Goal: Task Accomplishment & Management: Use online tool/utility

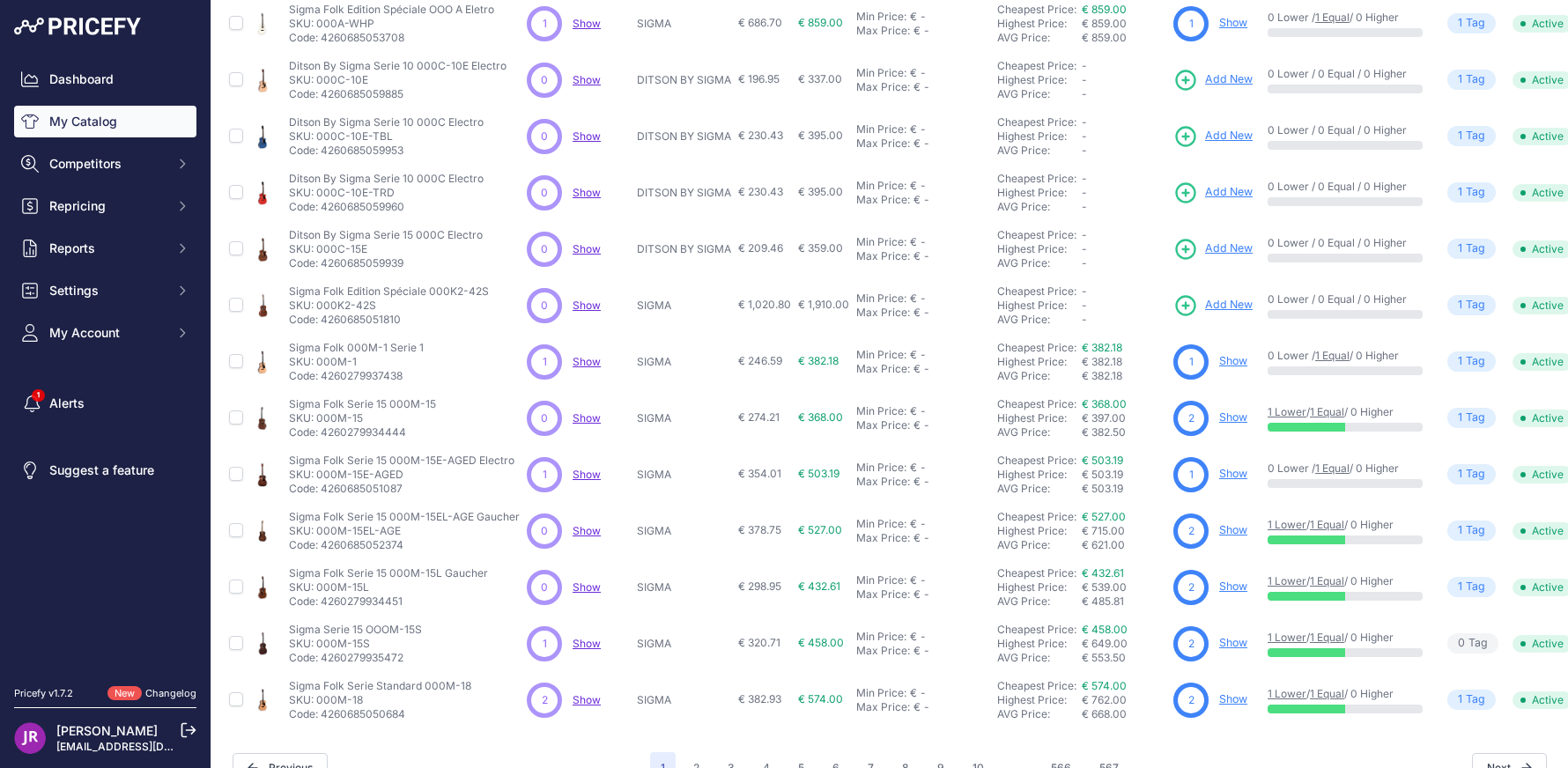
scroll to position [303, 0]
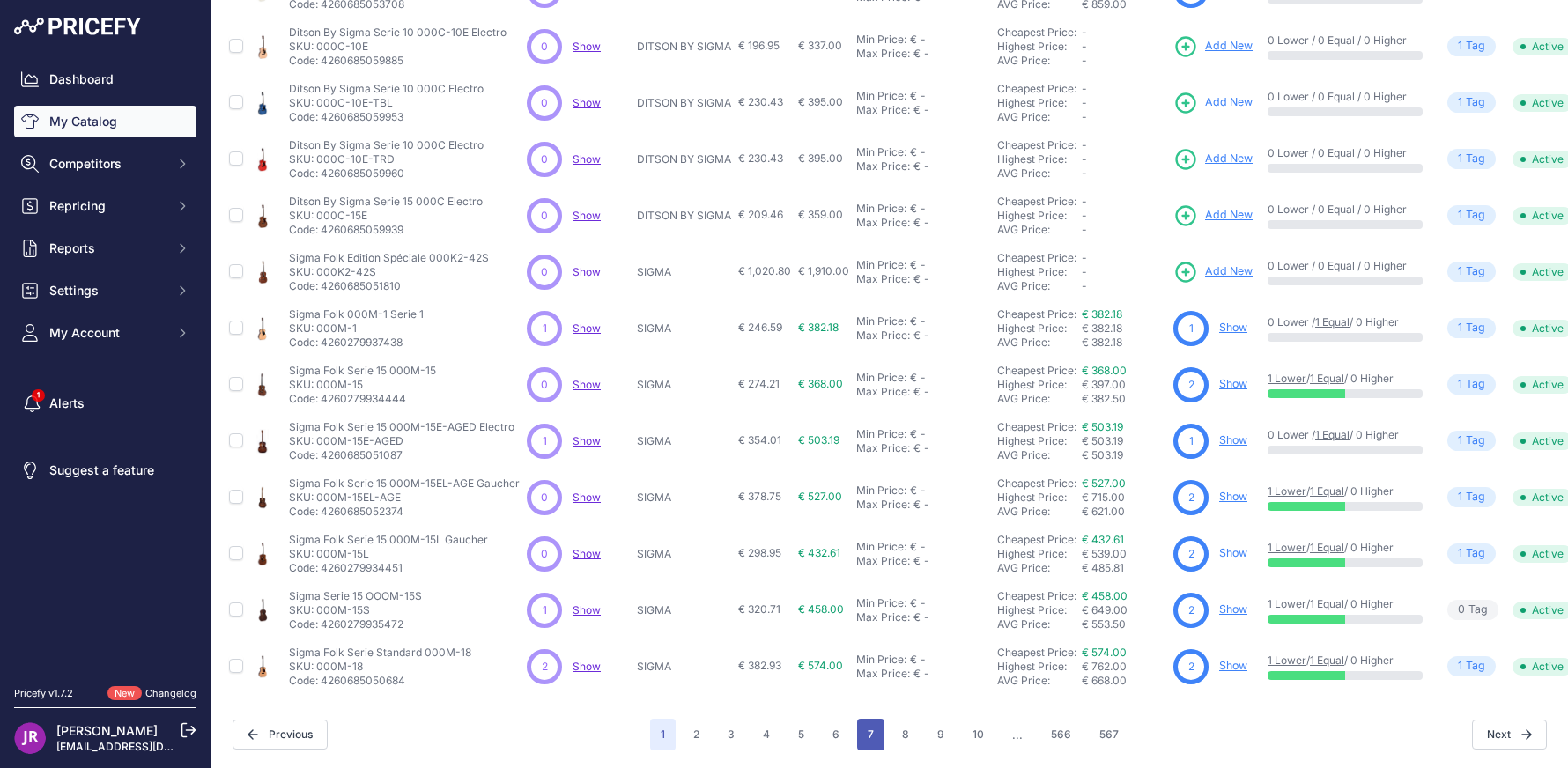
click at [859, 724] on button "7" at bounding box center [871, 734] width 27 height 31
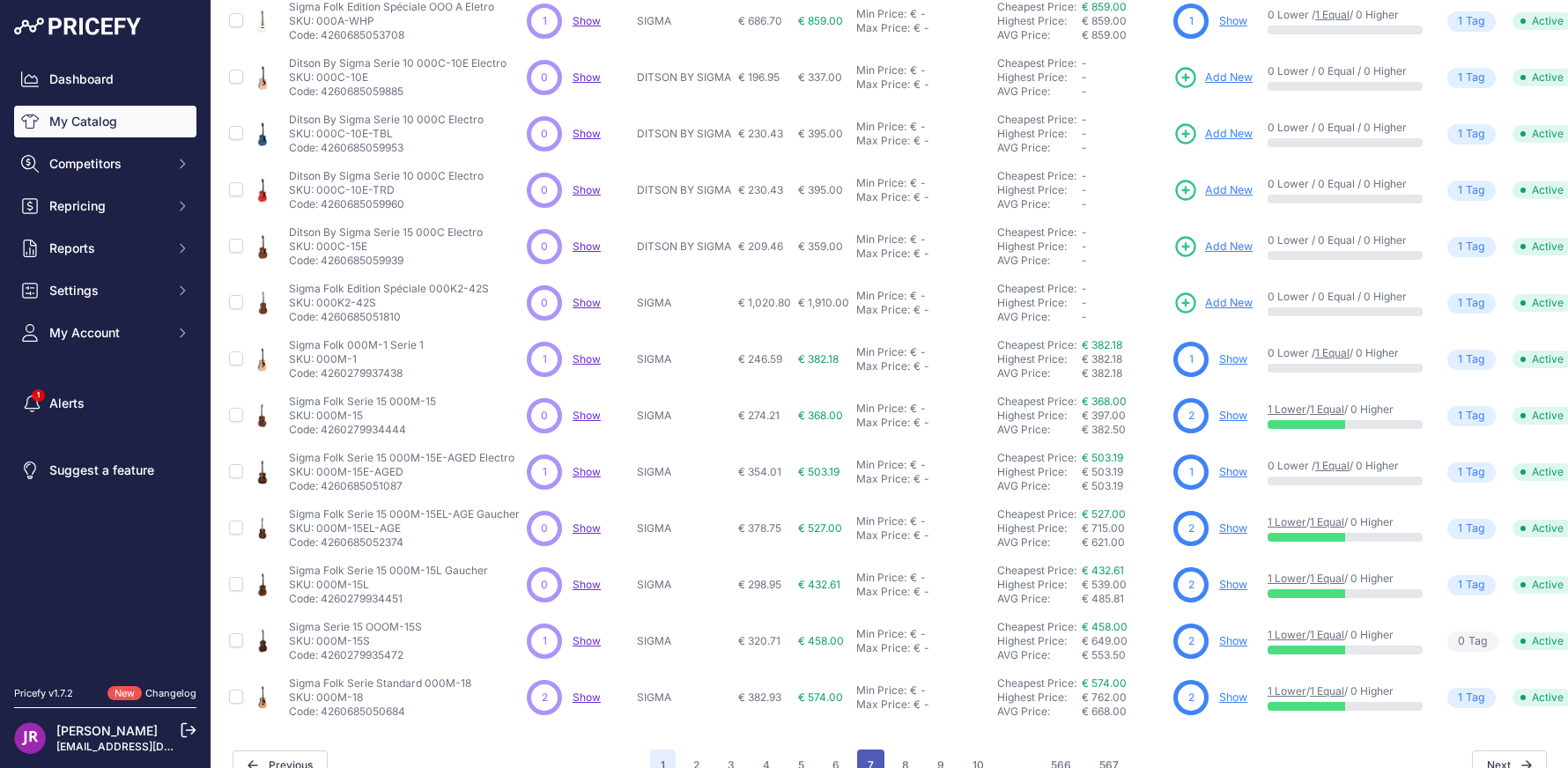
scroll to position [347, 0]
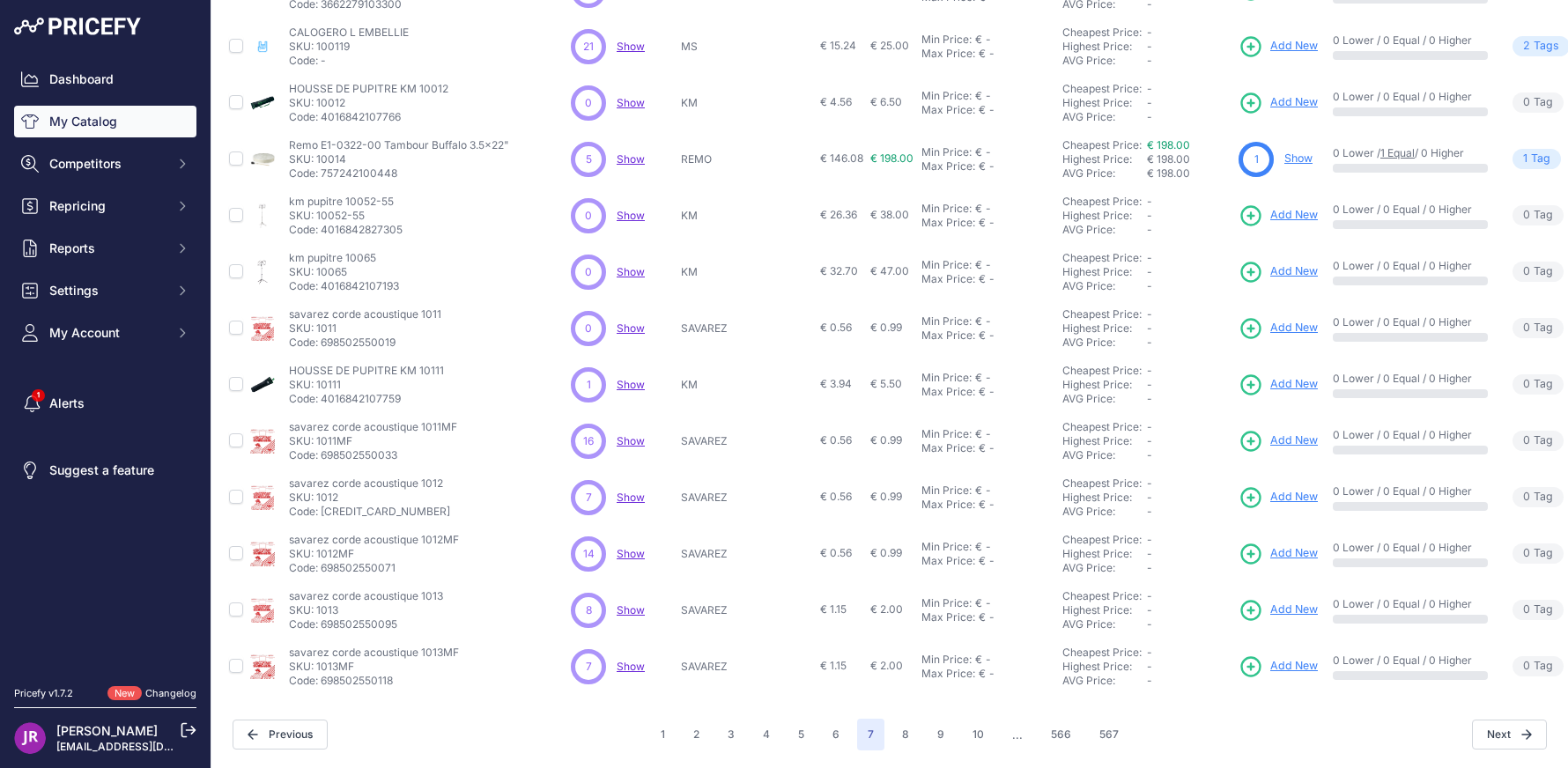
scroll to position [302, 0]
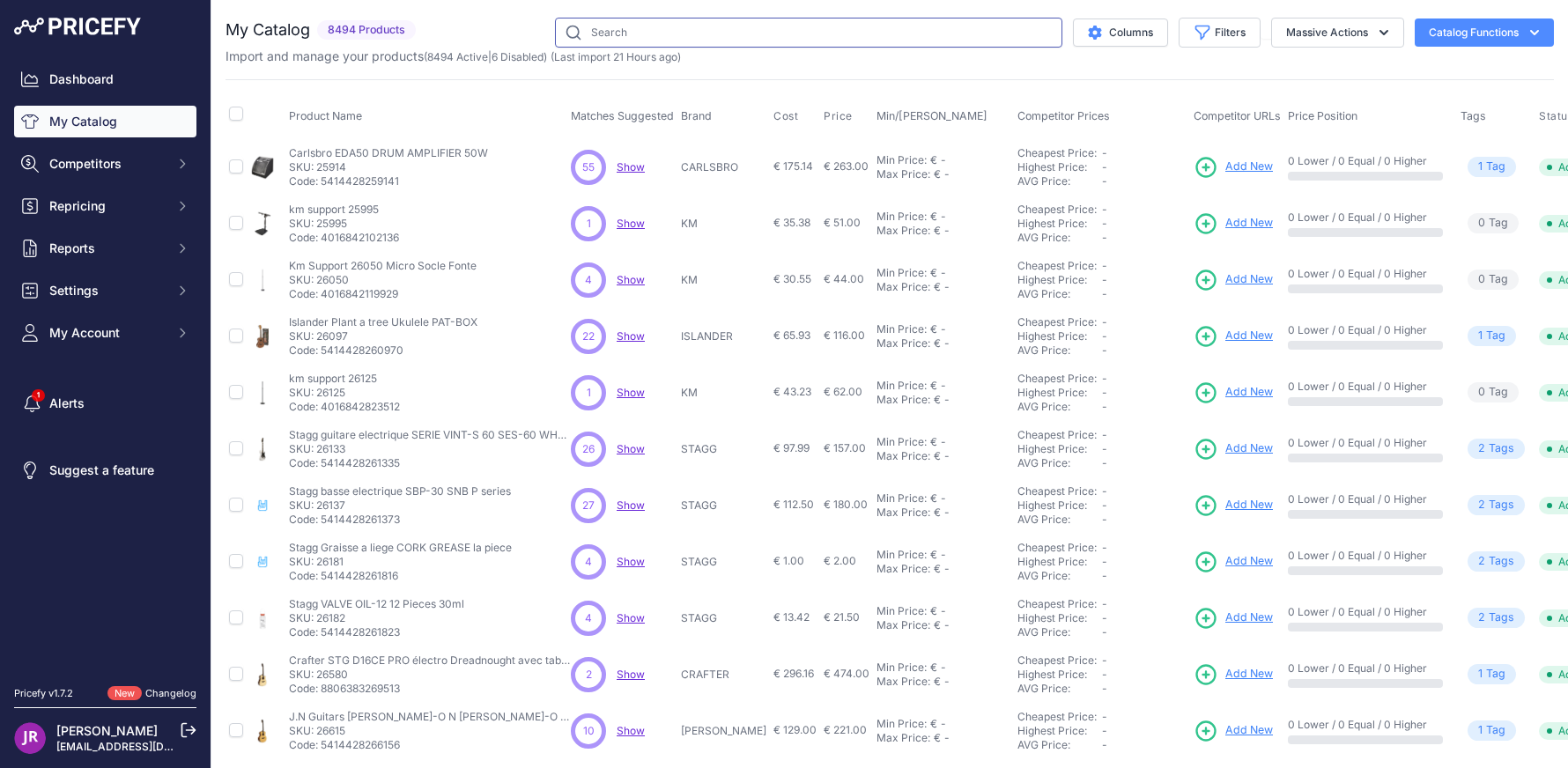
click at [612, 24] on input "text" at bounding box center [808, 32] width 507 height 30
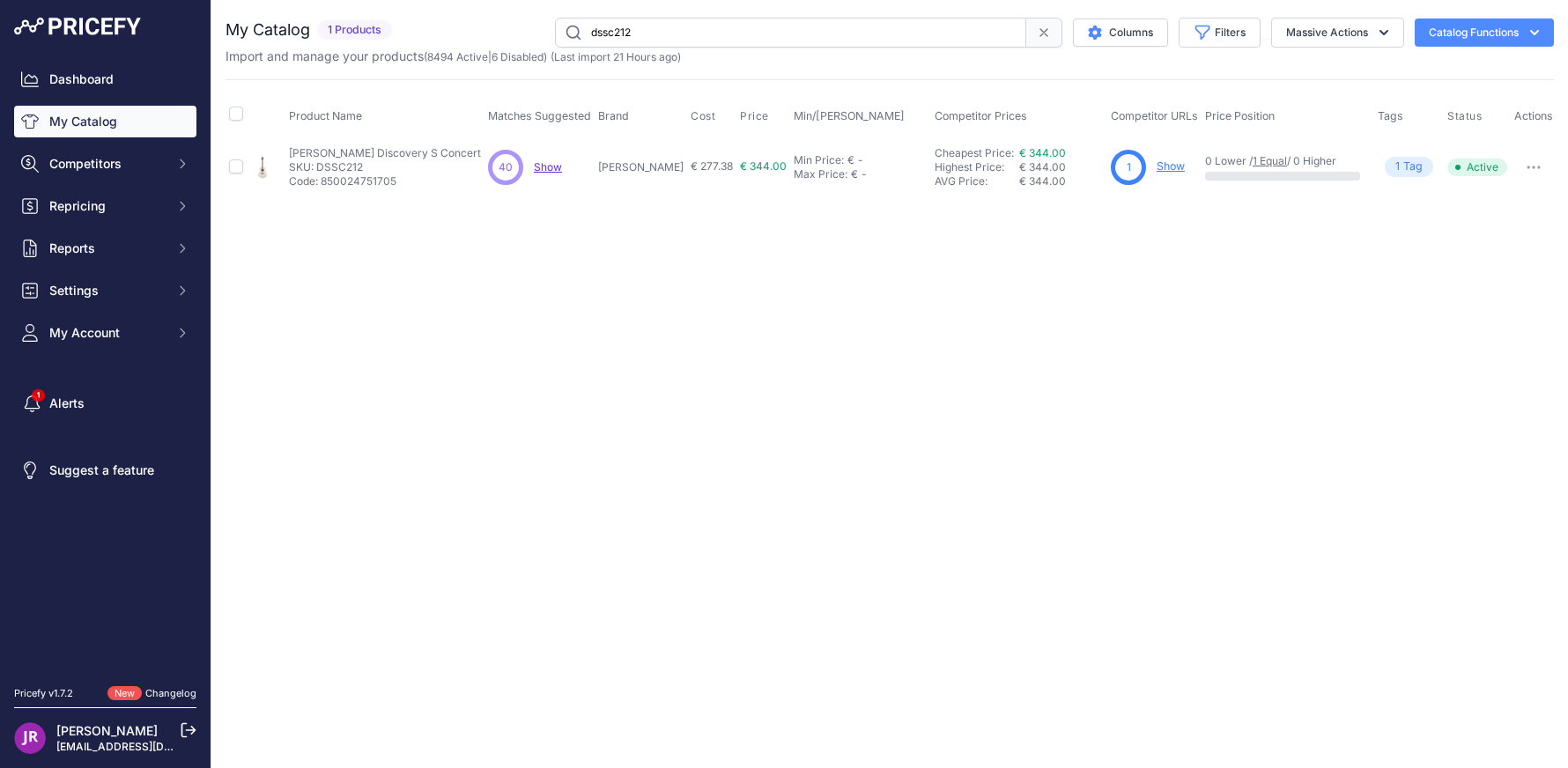
drag, startPoint x: 622, startPoint y: 28, endPoint x: 710, endPoint y: 28, distance: 88.0
click at [710, 28] on input "dssc212" at bounding box center [791, 32] width 471 height 30
type input "dssc21ce2"
click at [1162, 161] on span "Add New" at bounding box center [1183, 166] width 48 height 17
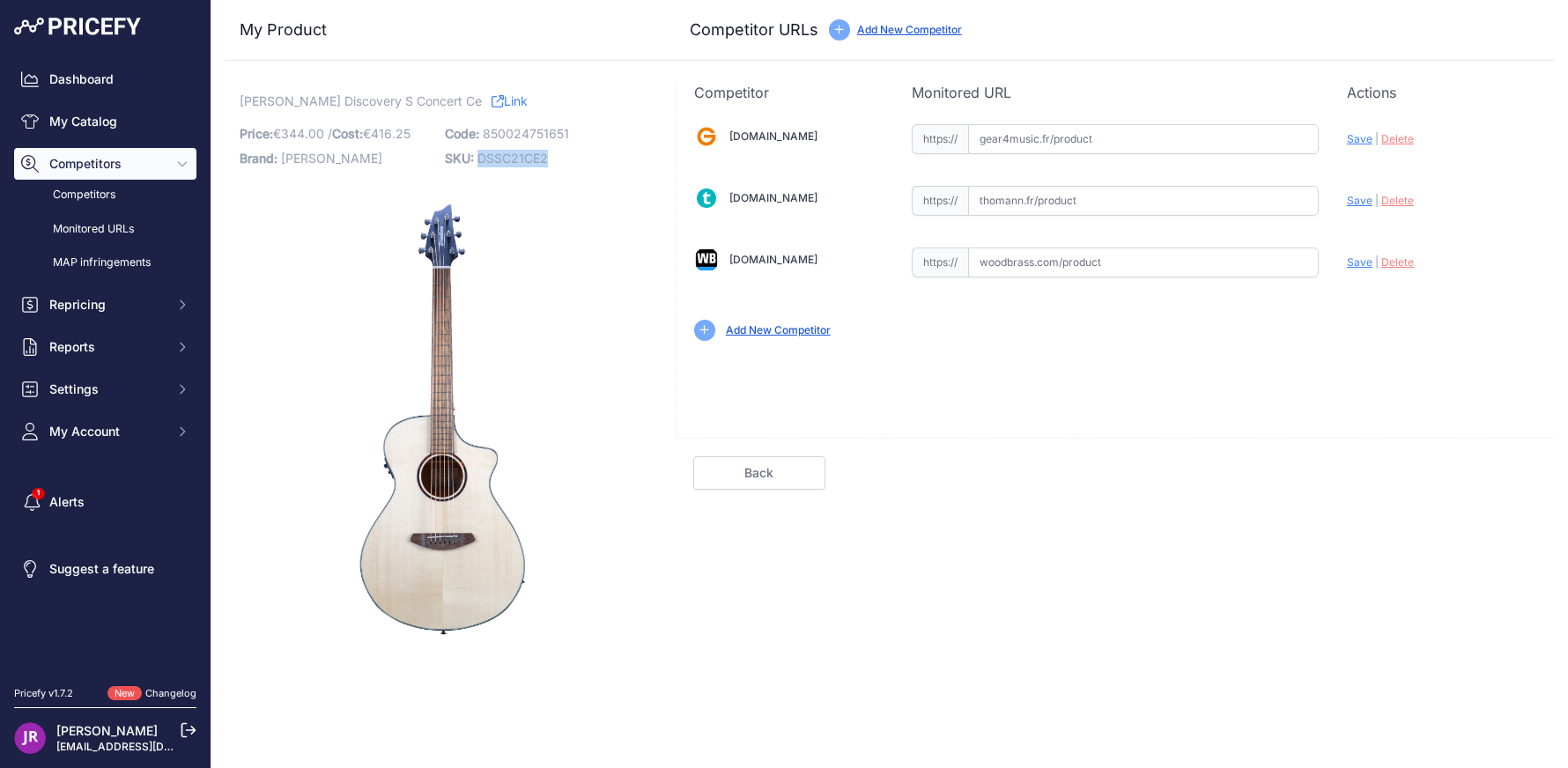
drag, startPoint x: 478, startPoint y: 155, endPoint x: 501, endPoint y: 159, distance: 23.3
click at [602, 172] on div "[PERSON_NAME] Discovery S Concert Ce Link Price: € 344.00 / Cost: € 416.25 Bran…" at bounding box center [440, 379] width 401 height 574
copy span "DSSC21CE2"
click at [99, 120] on link "My Catalog" at bounding box center [105, 121] width 183 height 31
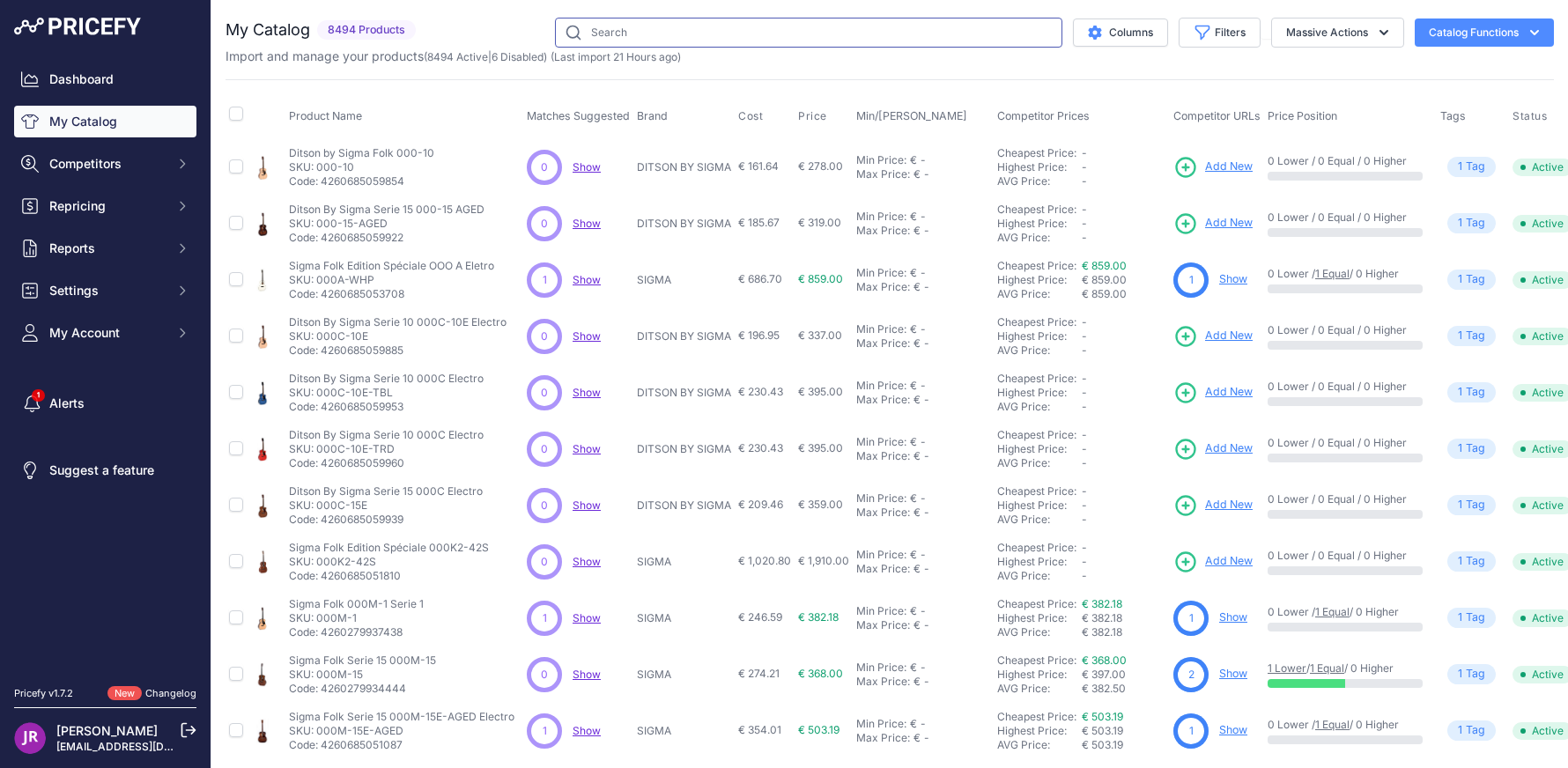
click at [634, 33] on input "text" at bounding box center [808, 32] width 507 height 30
type input "dssc21l"
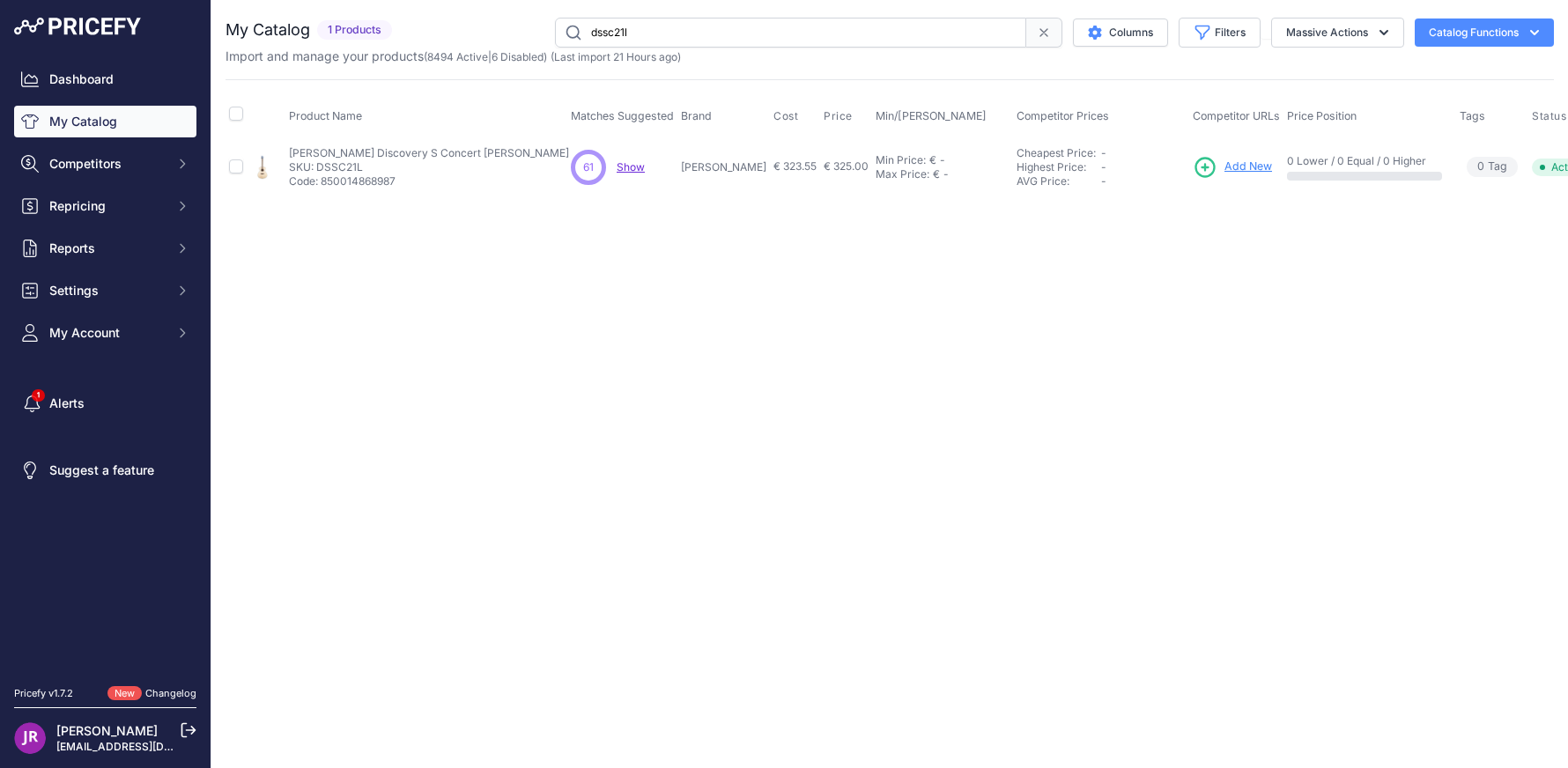
click at [1224, 162] on span "Add New" at bounding box center [1247, 166] width 48 height 17
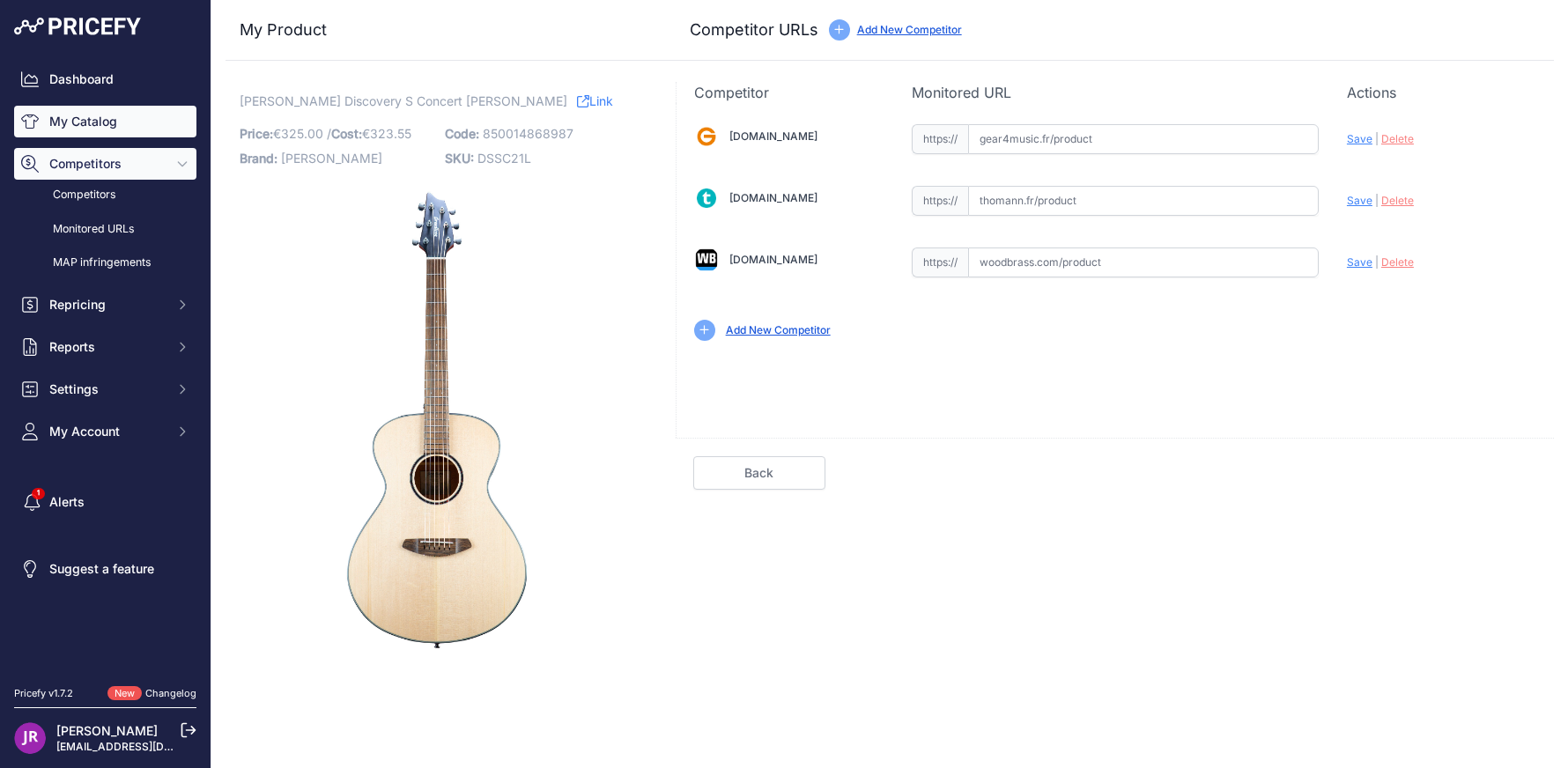
click at [102, 121] on link "My Catalog" at bounding box center [105, 121] width 183 height 31
